Goal: Download file/media

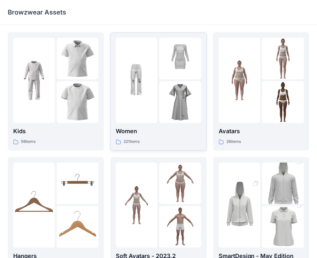
click at [164, 128] on p "Women" at bounding box center [158, 131] width 85 height 9
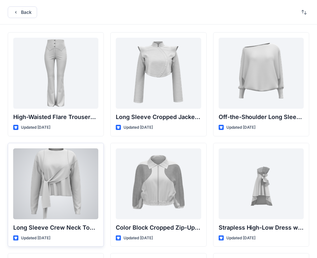
scroll to position [65, 0]
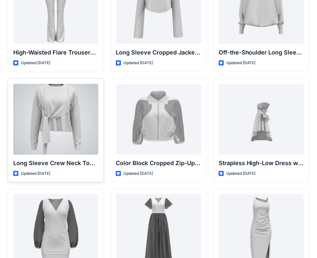
click at [57, 126] on div at bounding box center [55, 119] width 85 height 71
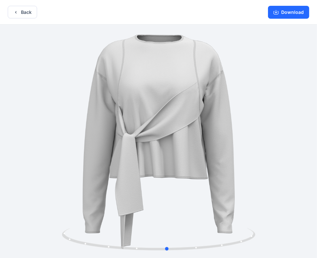
drag, startPoint x: 169, startPoint y: 162, endPoint x: 180, endPoint y: 133, distance: 31.4
click at [180, 133] on div at bounding box center [158, 142] width 317 height 235
drag, startPoint x: 170, startPoint y: 249, endPoint x: 158, endPoint y: 248, distance: 12.3
click at [158, 248] on circle at bounding box center [158, 249] width 4 height 4
click at [291, 12] on button "Download" at bounding box center [288, 12] width 41 height 13
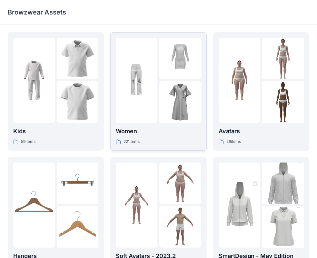
click at [159, 111] on div at bounding box center [158, 80] width 85 height 85
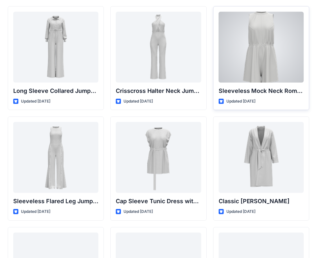
scroll to position [1382, 0]
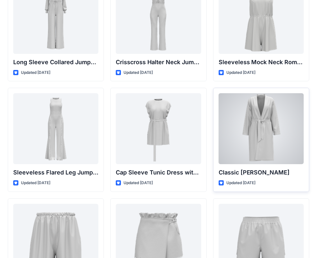
click at [258, 150] on div at bounding box center [261, 128] width 85 height 71
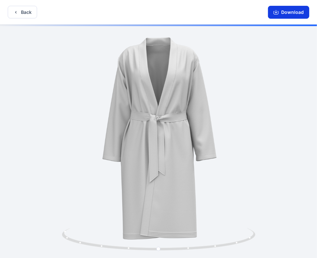
click at [288, 13] on button "Download" at bounding box center [288, 12] width 41 height 13
